Goal: Communication & Community: Participate in discussion

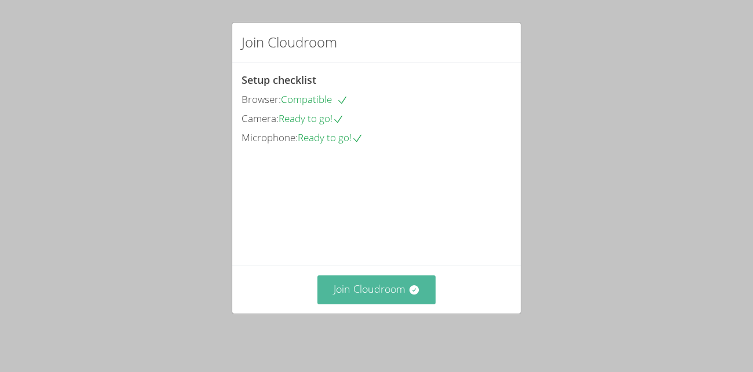
click at [434, 303] on button "Join Cloudroom" at bounding box center [376, 290] width 119 height 28
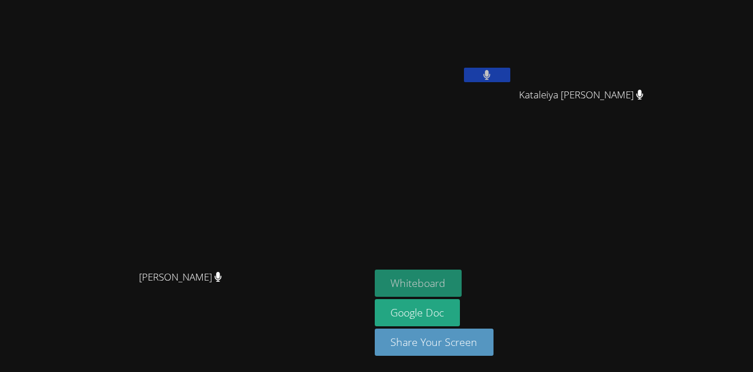
click at [462, 271] on button "Whiteboard" at bounding box center [418, 283] width 87 height 27
click at [510, 82] on button at bounding box center [487, 75] width 46 height 14
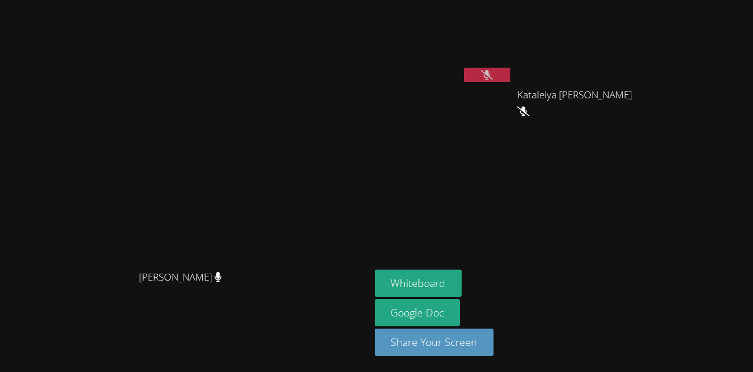
click at [510, 81] on button at bounding box center [487, 75] width 46 height 14
click at [493, 71] on icon at bounding box center [486, 75] width 12 height 10
click at [510, 75] on button at bounding box center [487, 75] width 46 height 14
click at [510, 69] on button at bounding box center [487, 75] width 46 height 14
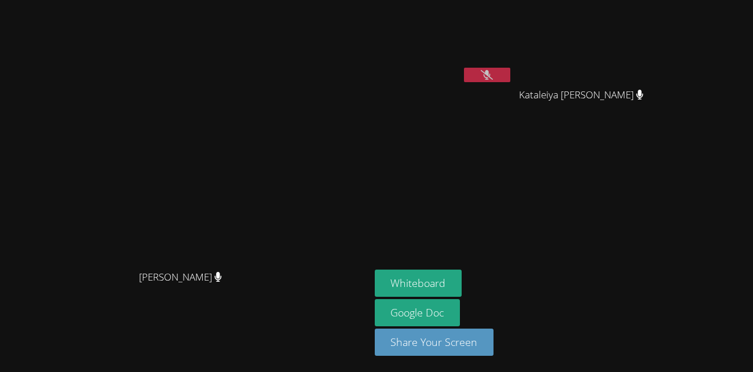
click at [510, 76] on button at bounding box center [487, 75] width 46 height 14
click at [510, 68] on button at bounding box center [487, 75] width 46 height 14
click at [493, 70] on icon at bounding box center [486, 75] width 12 height 10
click at [490, 76] on icon at bounding box center [486, 75] width 7 height 10
click at [510, 69] on button at bounding box center [487, 75] width 46 height 14
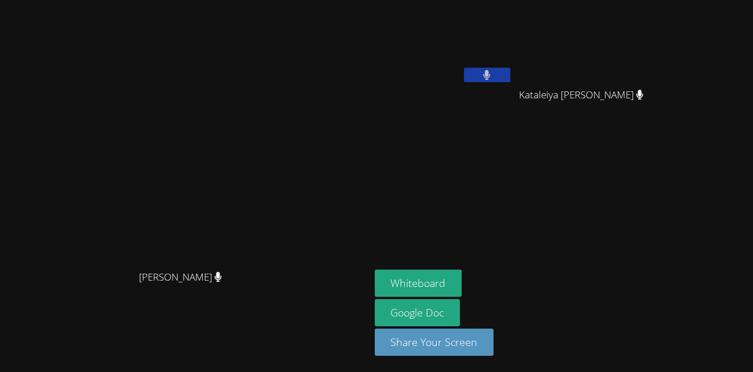
click at [490, 72] on icon at bounding box center [487, 75] width 8 height 10
click at [510, 73] on button at bounding box center [487, 75] width 46 height 14
click at [510, 70] on button at bounding box center [487, 75] width 46 height 14
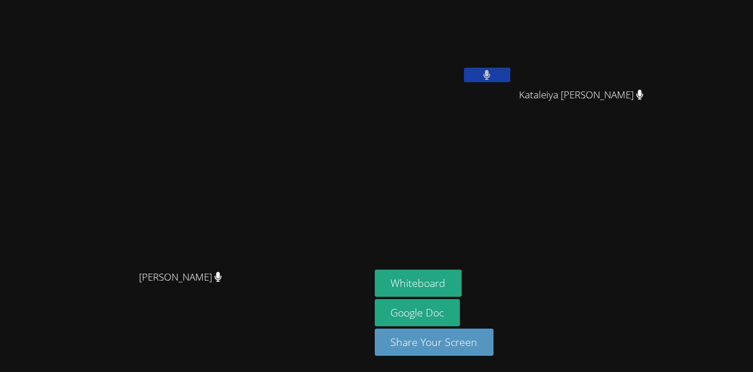
click at [490, 70] on icon at bounding box center [487, 75] width 8 height 10
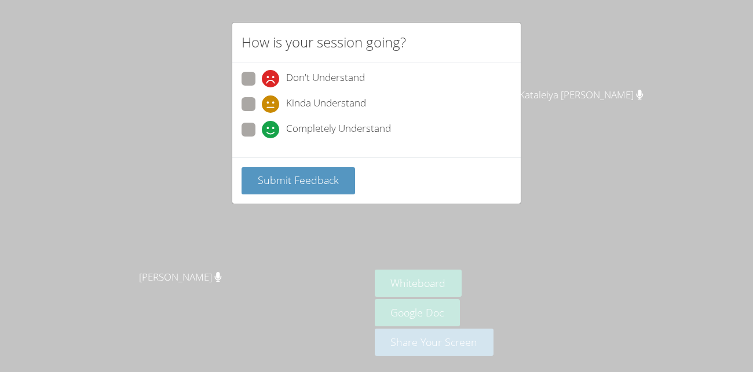
click at [323, 119] on div "Don't Understand Kinda Understand Completely Understand" at bounding box center [376, 108] width 270 height 72
click at [318, 128] on span "Completely Understand" at bounding box center [338, 129] width 105 height 17
click at [271, 128] on input "Completely Understand" at bounding box center [267, 128] width 10 height 10
radio input "true"
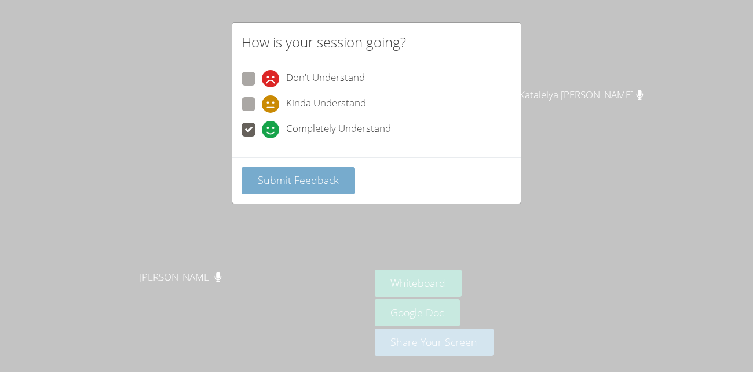
click at [304, 178] on span "Submit Feedback" at bounding box center [298, 180] width 81 height 14
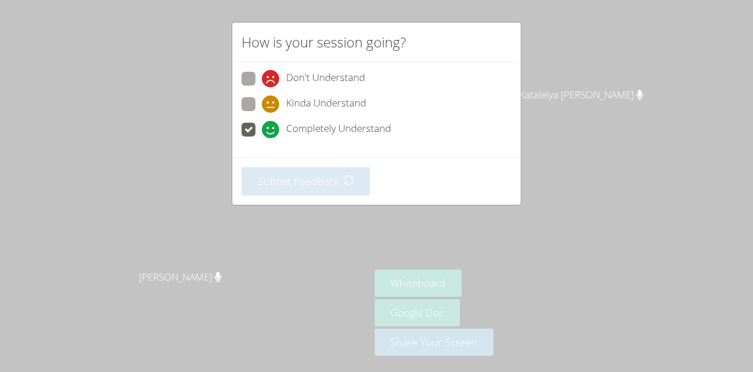
click at [252, 164] on div "Submit Feedback" at bounding box center [376, 180] width 288 height 47
click at [376, 164] on div "Submit Feedback" at bounding box center [376, 180] width 288 height 47
click at [349, 130] on span "Completely Understand" at bounding box center [338, 129] width 105 height 17
click at [271, 130] on input "Completely Understand" at bounding box center [267, 128] width 10 height 10
click at [275, 200] on div "Submit Feedback" at bounding box center [376, 180] width 288 height 47
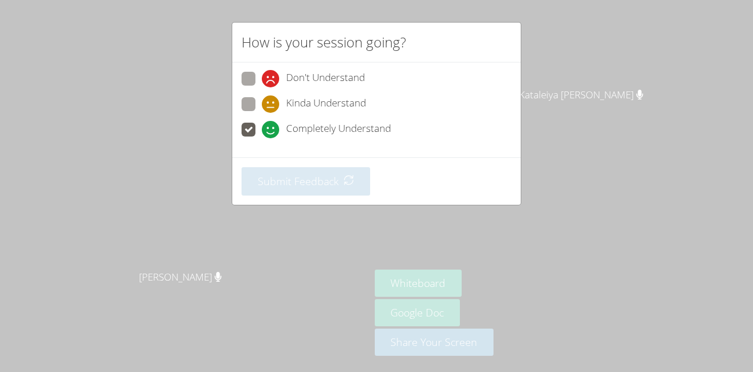
click at [489, 269] on div "How is your session going? Don't Understand Kinda Understand Completely Underst…" at bounding box center [376, 186] width 753 height 372
click at [487, 277] on div "How is your session going? Don't Understand Kinda Understand Completely Underst…" at bounding box center [376, 186] width 753 height 372
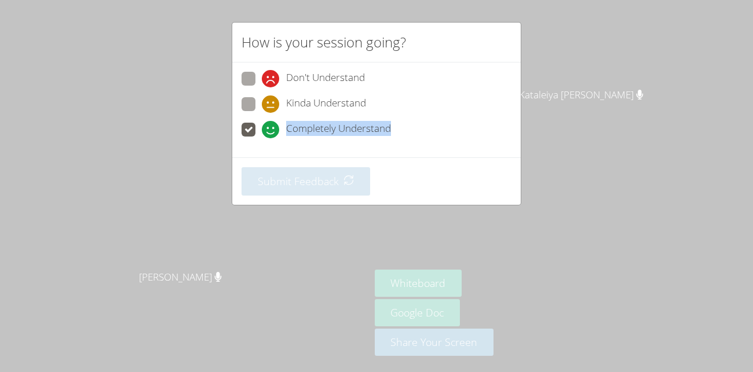
click at [487, 277] on div "How is your session going? Don't Understand Kinda Understand Completely Underst…" at bounding box center [376, 186] width 753 height 372
click at [488, 277] on div "How is your session going? Don't Understand Kinda Understand Completely Underst…" at bounding box center [376, 186] width 753 height 372
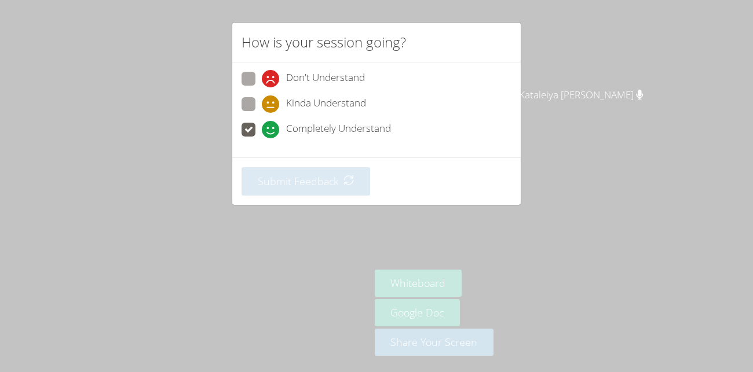
click at [322, 135] on span "Completely Understand" at bounding box center [338, 129] width 105 height 17
click at [271, 133] on input "Completely Understand" at bounding box center [267, 128] width 10 height 10
click at [291, 135] on span "Completely Understand" at bounding box center [338, 129] width 105 height 17
click at [271, 133] on input "Completely Understand" at bounding box center [267, 128] width 10 height 10
click at [291, 135] on span "Completely Understand" at bounding box center [338, 129] width 105 height 17
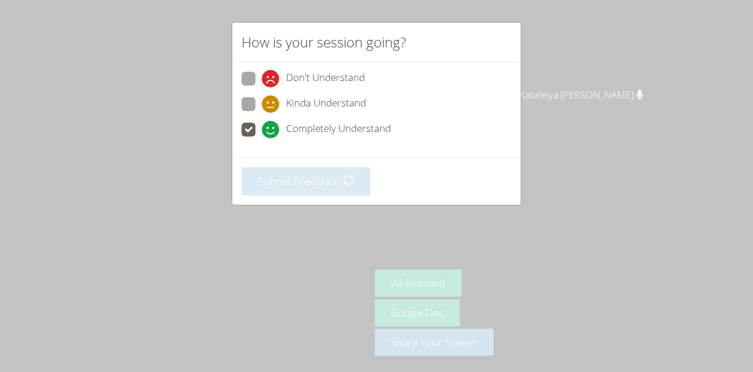
click at [271, 133] on input "Completely Understand" at bounding box center [267, 128] width 10 height 10
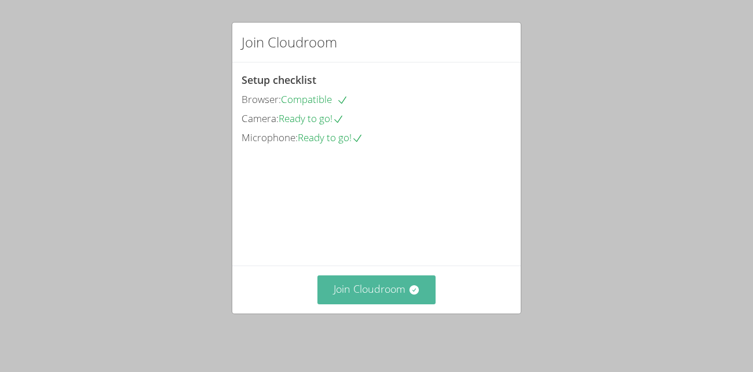
click at [398, 291] on button "Join Cloudroom" at bounding box center [376, 290] width 119 height 28
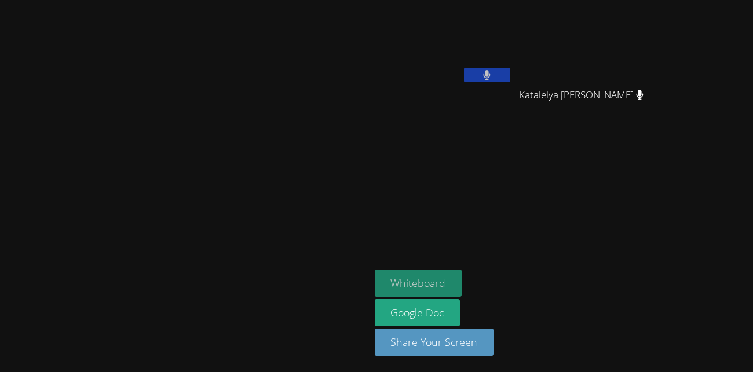
click at [462, 279] on button "Whiteboard" at bounding box center [418, 283] width 87 height 27
